Goal: Information Seeking & Learning: Learn about a topic

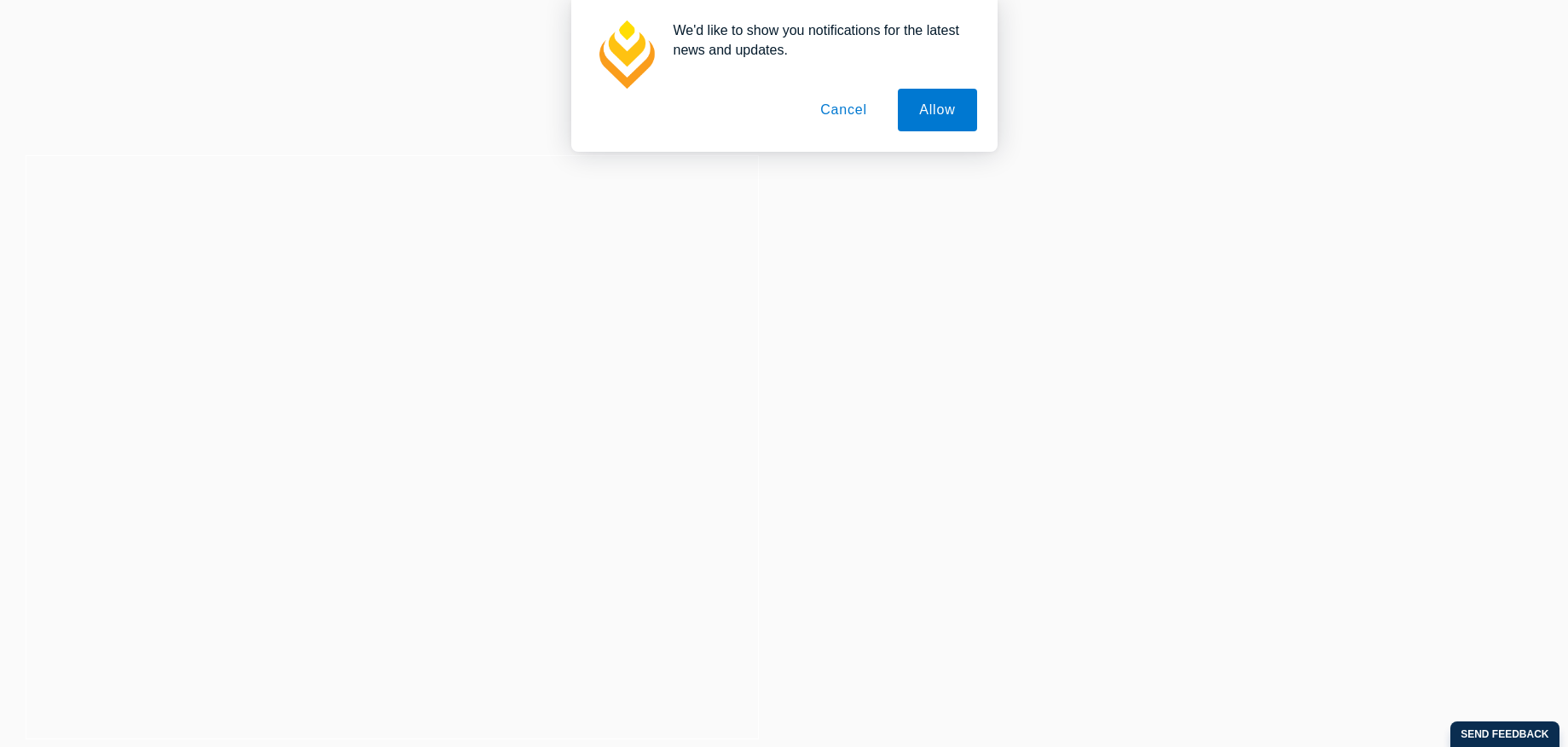
drag, startPoint x: 939, startPoint y: 119, endPoint x: 919, endPoint y: 115, distance: 20.4
click at [937, 118] on button "Allow" at bounding box center [937, 110] width 78 height 43
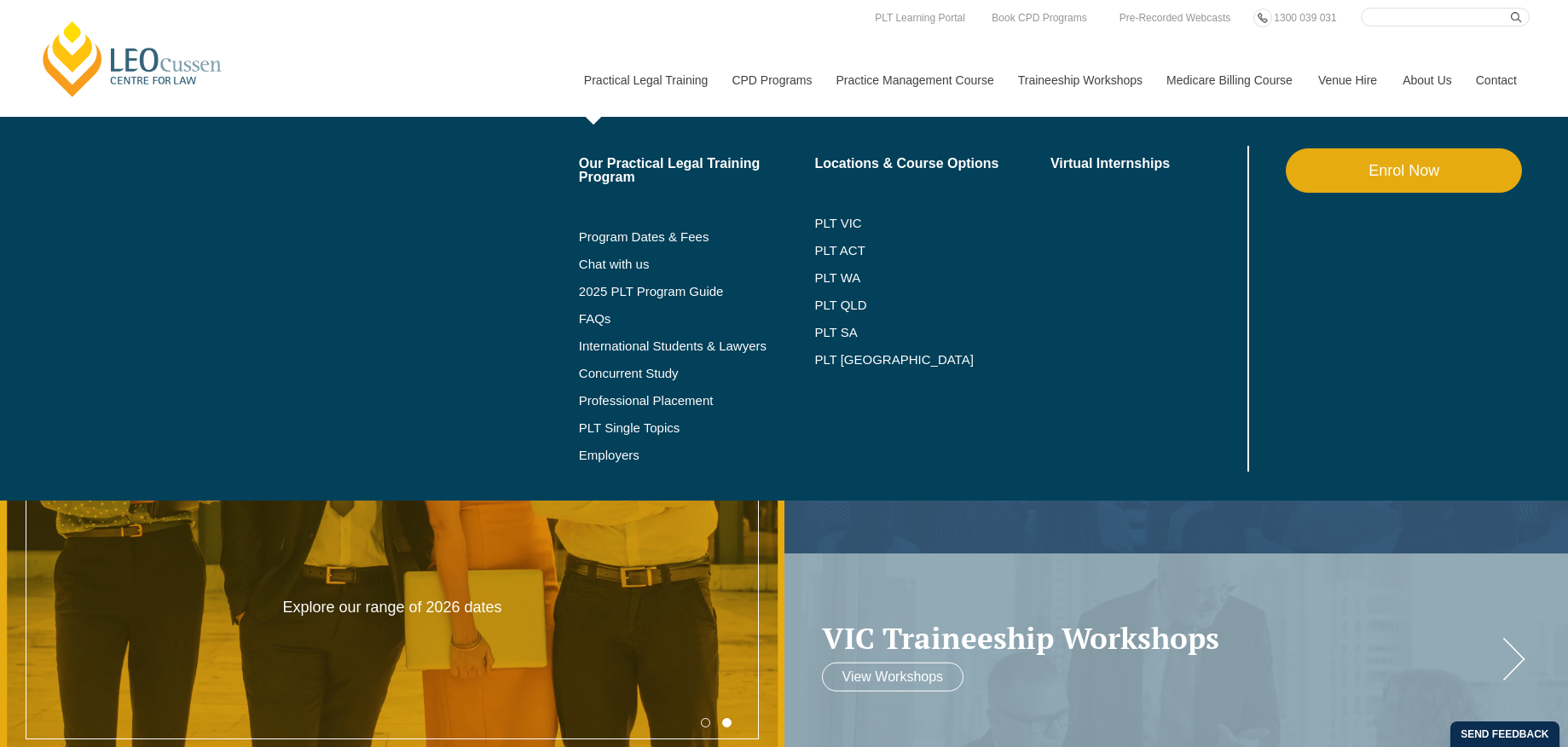
click at [605, 76] on link "Practical Legal Training" at bounding box center [645, 80] width 148 height 73
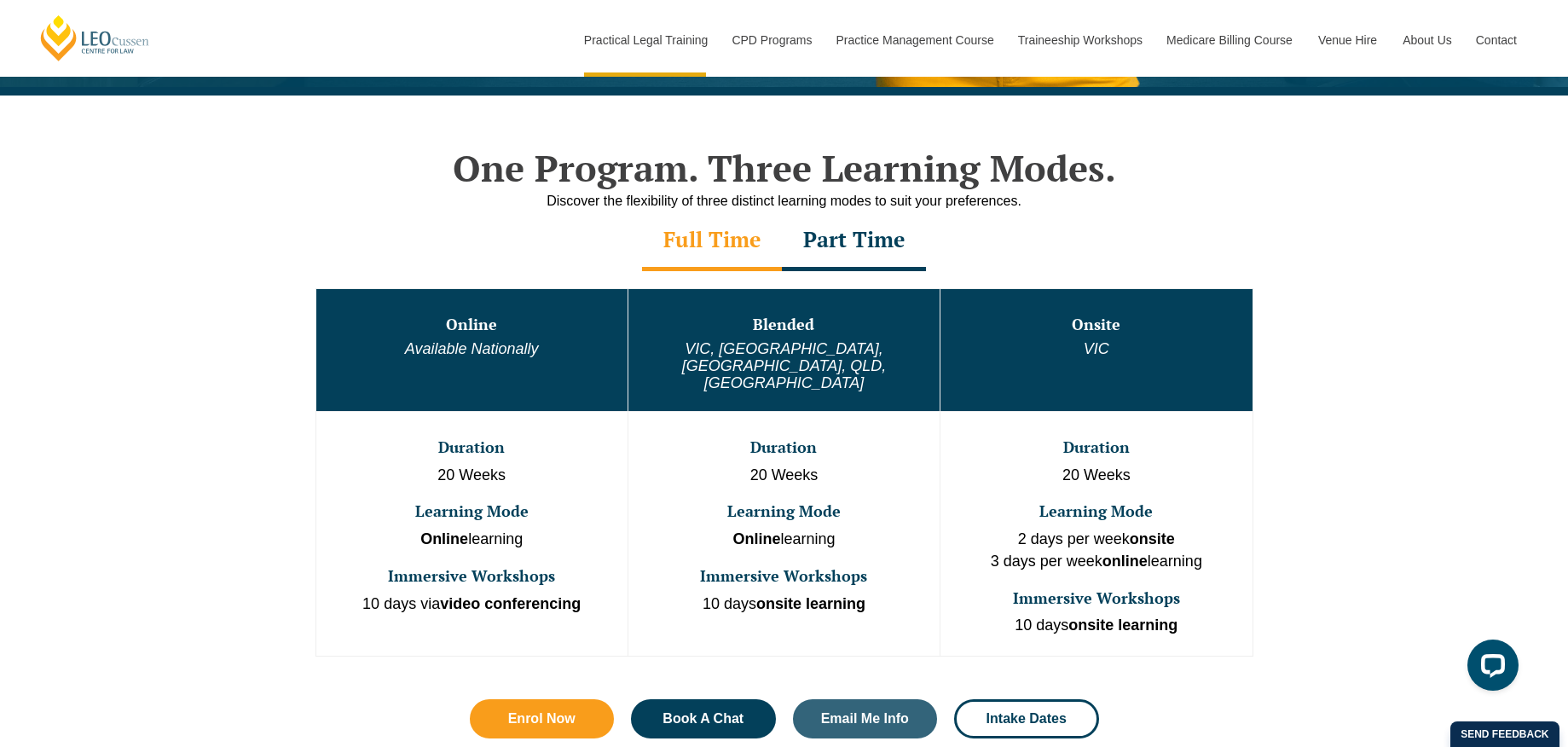
scroll to position [773, 0]
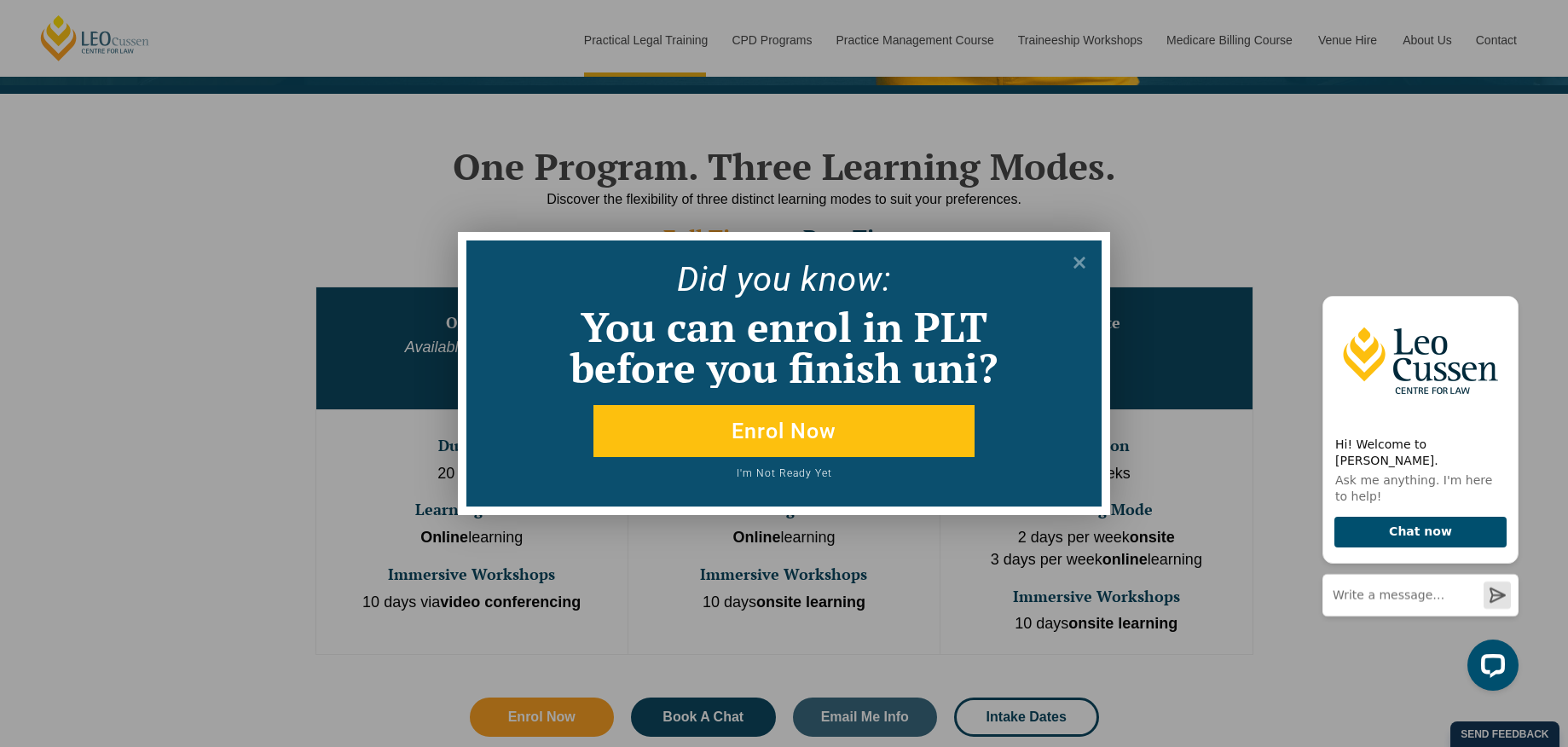
drag, startPoint x: 1081, startPoint y: 247, endPoint x: 1112, endPoint y: 252, distance: 31.4
click at [1112, 252] on div "Did yo u know: You can enrol in PLT before you finish uni? Enrol Now I'm Not Re…" at bounding box center [784, 374] width 1568 height 747
